Goal: Browse casually: Explore the website without a specific task or goal

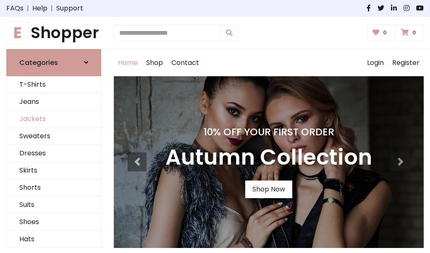
click at [54, 119] on link "Jackets" at bounding box center [54, 119] width 94 height 17
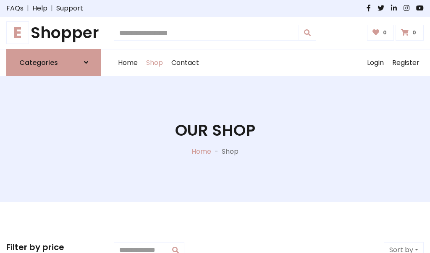
scroll to position [379, 0]
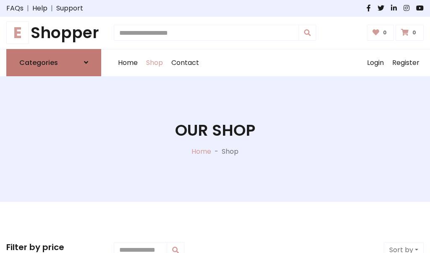
click at [54, 63] on h6 "Categories" at bounding box center [38, 63] width 39 height 8
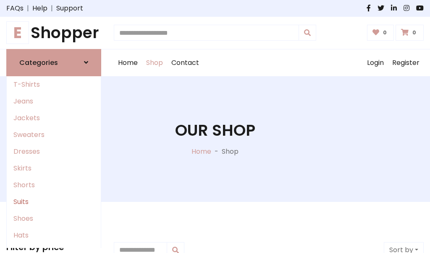
click at [54, 202] on link "Suits" at bounding box center [54, 202] width 94 height 17
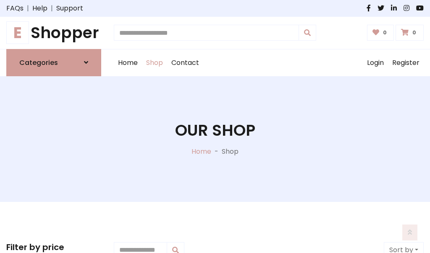
scroll to position [606, 0]
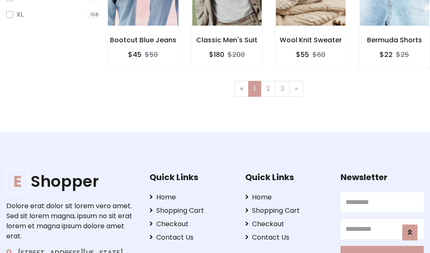
scroll to position [564, 0]
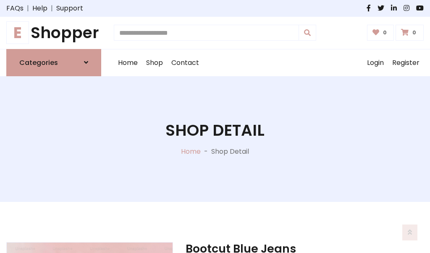
scroll to position [784, 0]
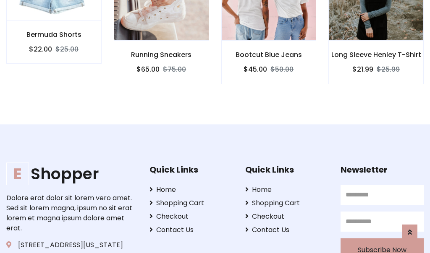
scroll to position [783, 0]
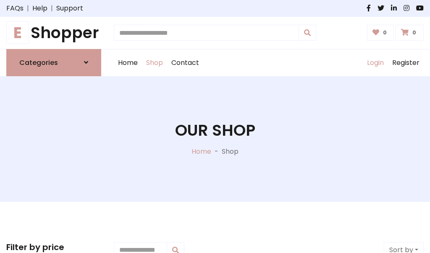
click at [375, 63] on link "Login" at bounding box center [374, 63] width 25 height 27
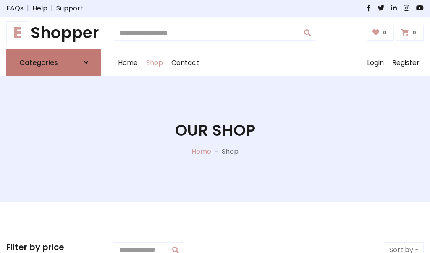
click at [86, 63] on icon at bounding box center [86, 62] width 4 height 7
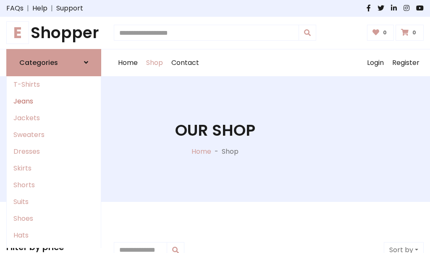
click at [54, 101] on link "Jeans" at bounding box center [54, 101] width 94 height 17
